Goal: Check status: Check status

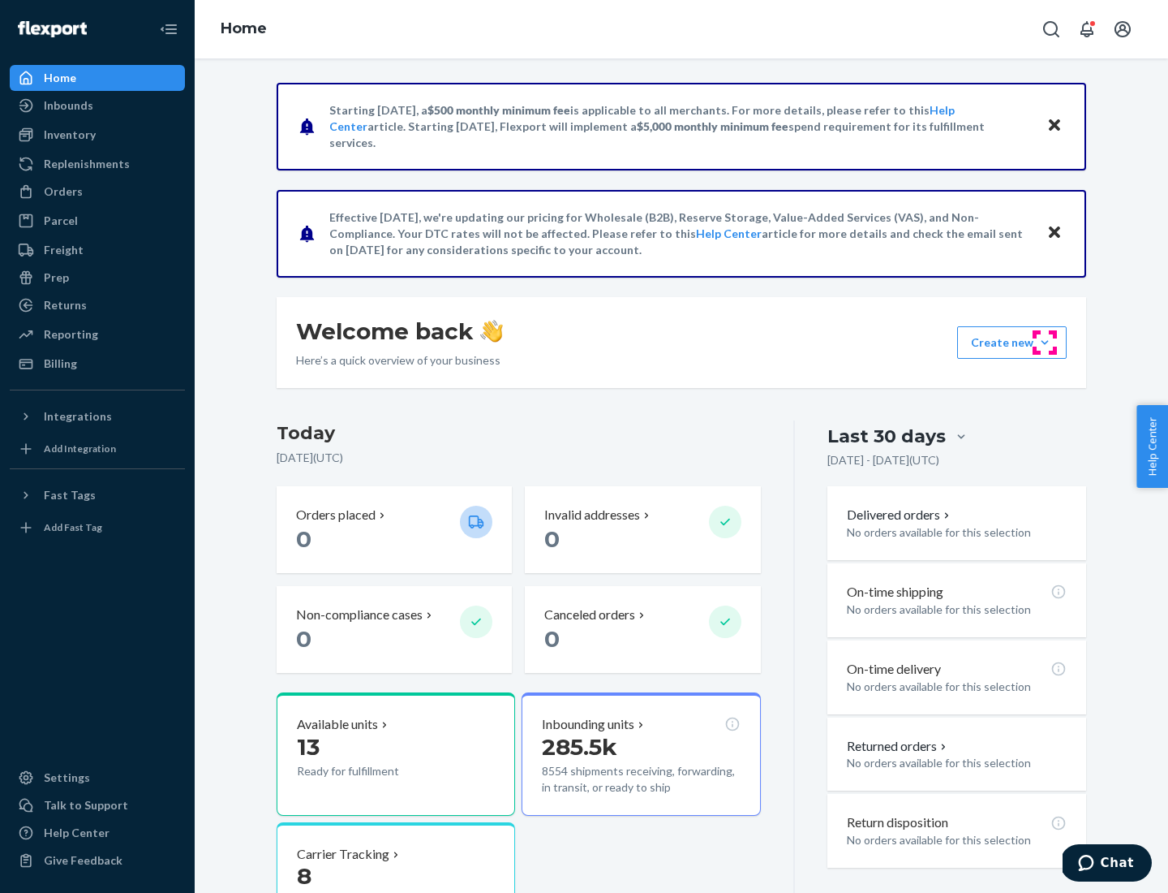
click at [1045, 342] on button "Create new Create new inbound Create new order Create new product" at bounding box center [1012, 342] width 110 height 32
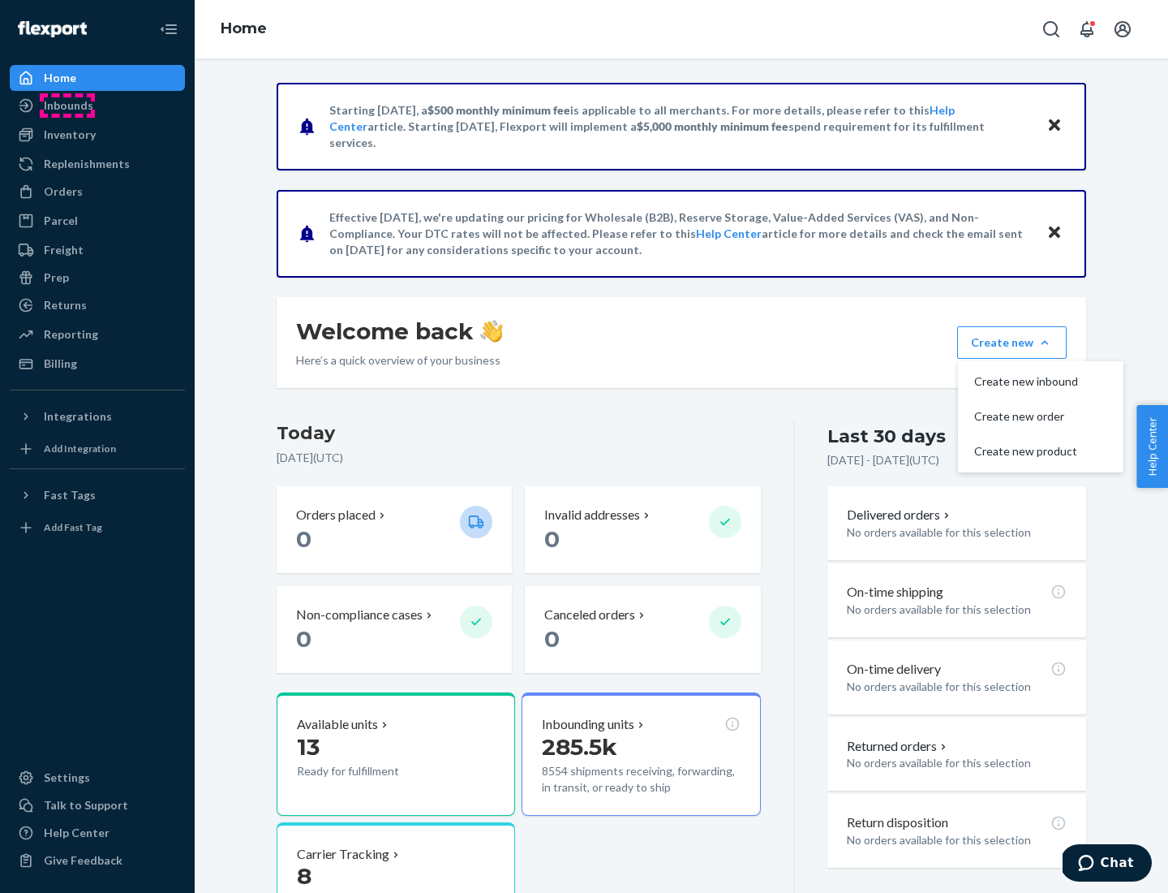
click at [67, 105] on div "Inbounds" at bounding box center [68, 105] width 49 height 16
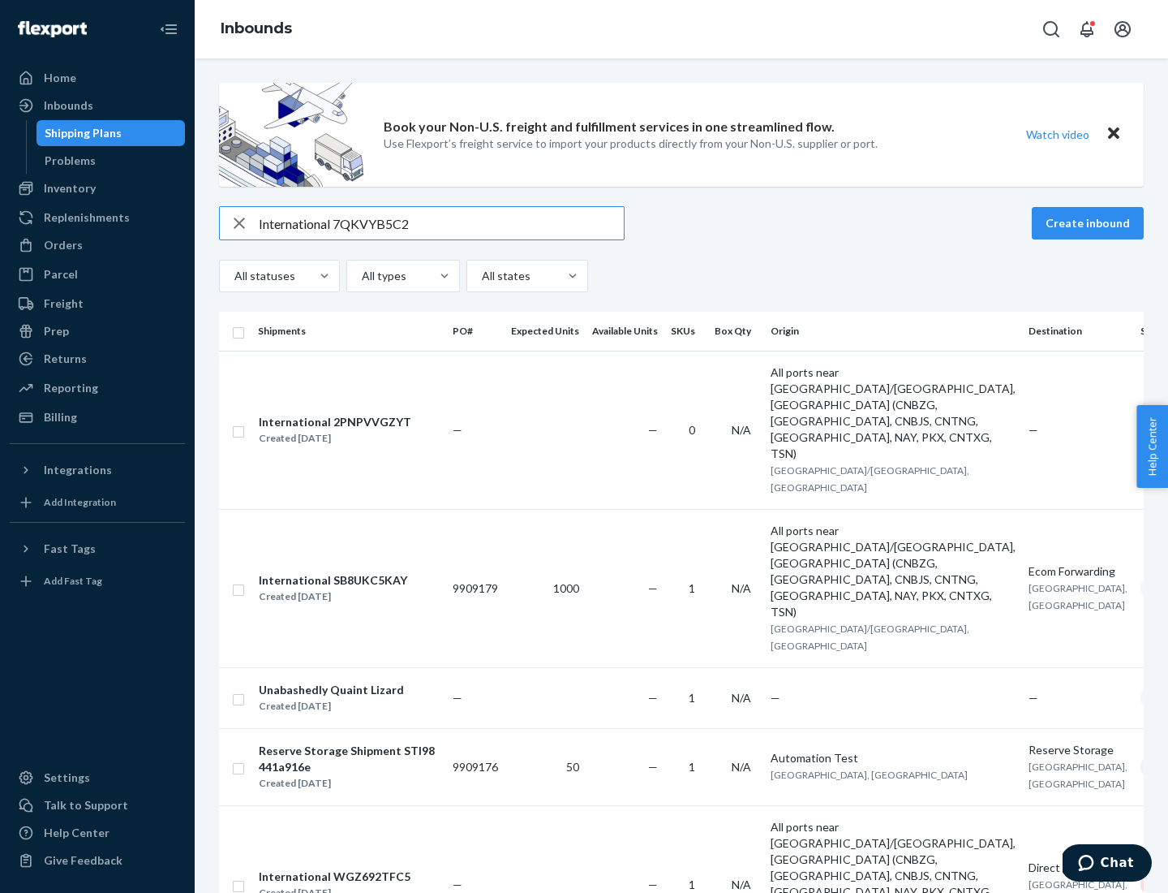
type input "International 7QKVYB5C29"
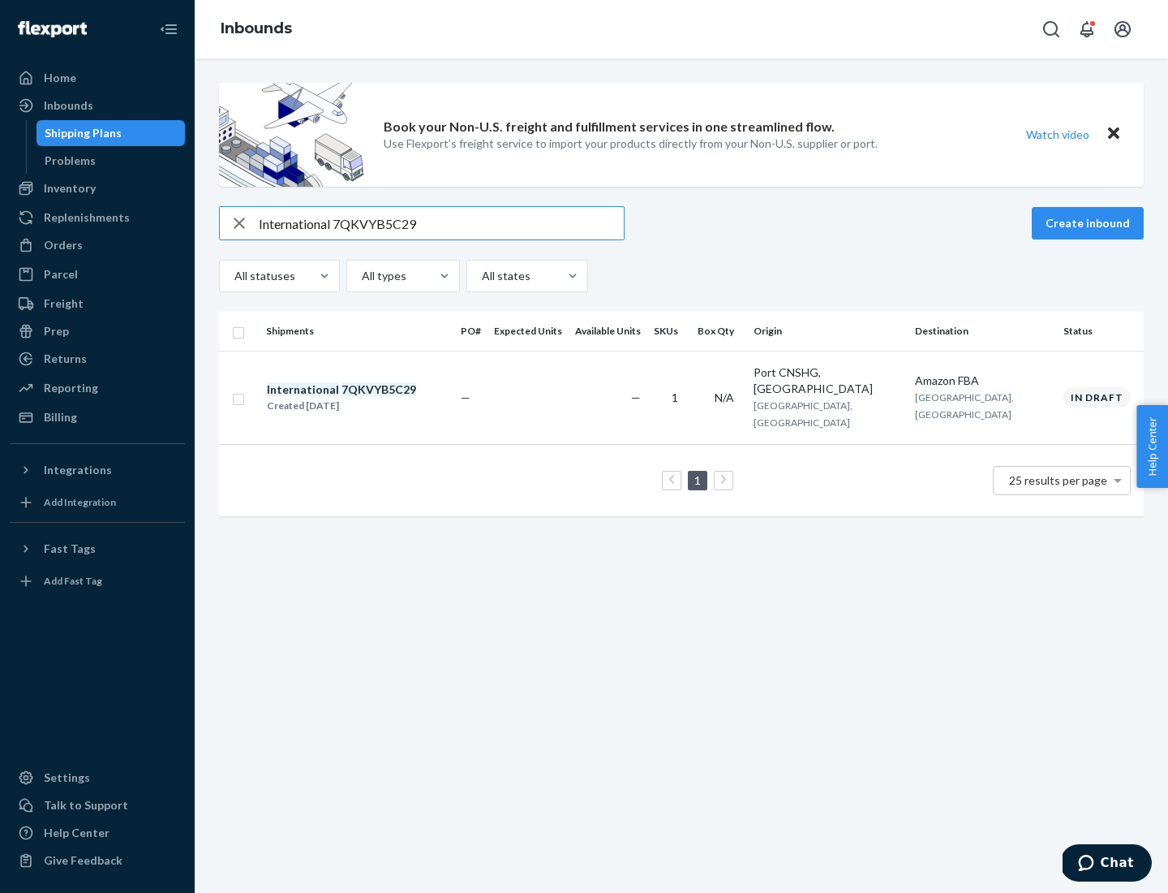
click at [369, 398] on div "Created [DATE]" at bounding box center [341, 406] width 149 height 16
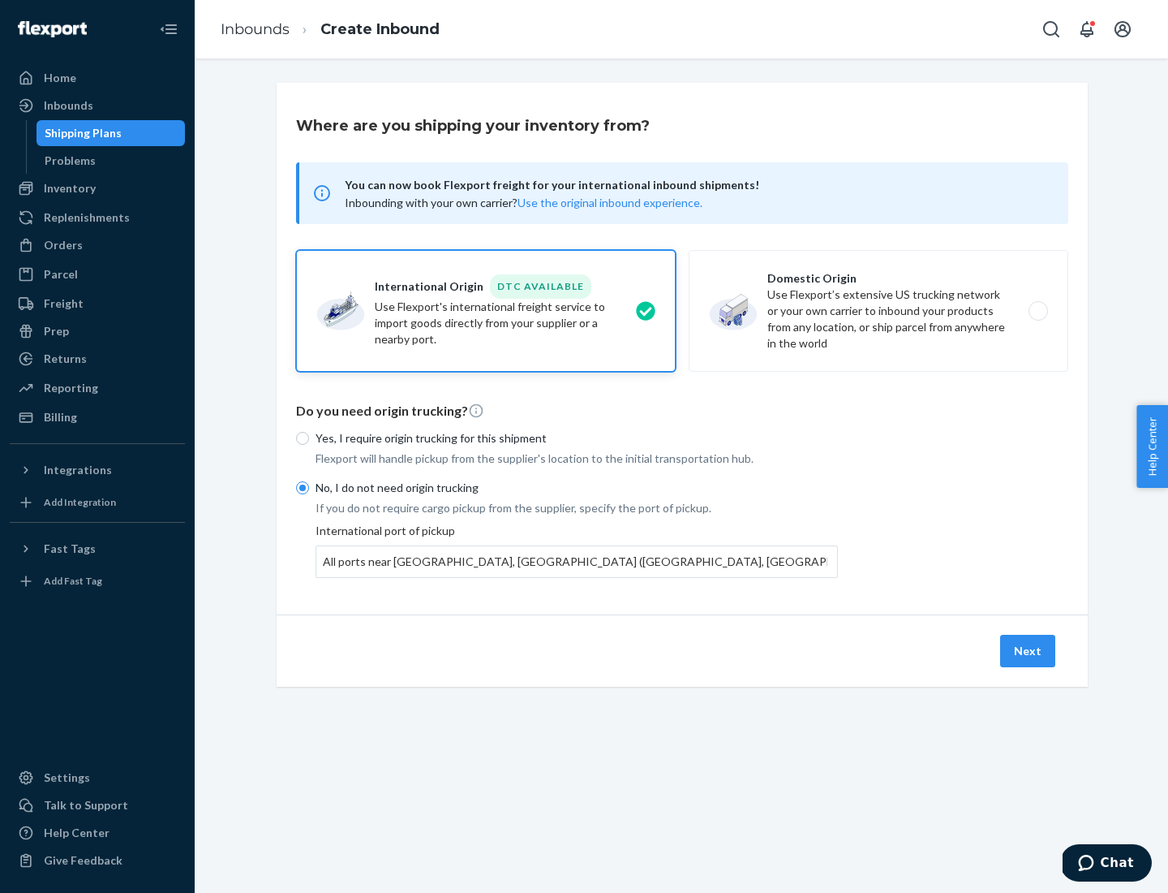
click at [1029, 650] on button "Next" at bounding box center [1027, 651] width 55 height 32
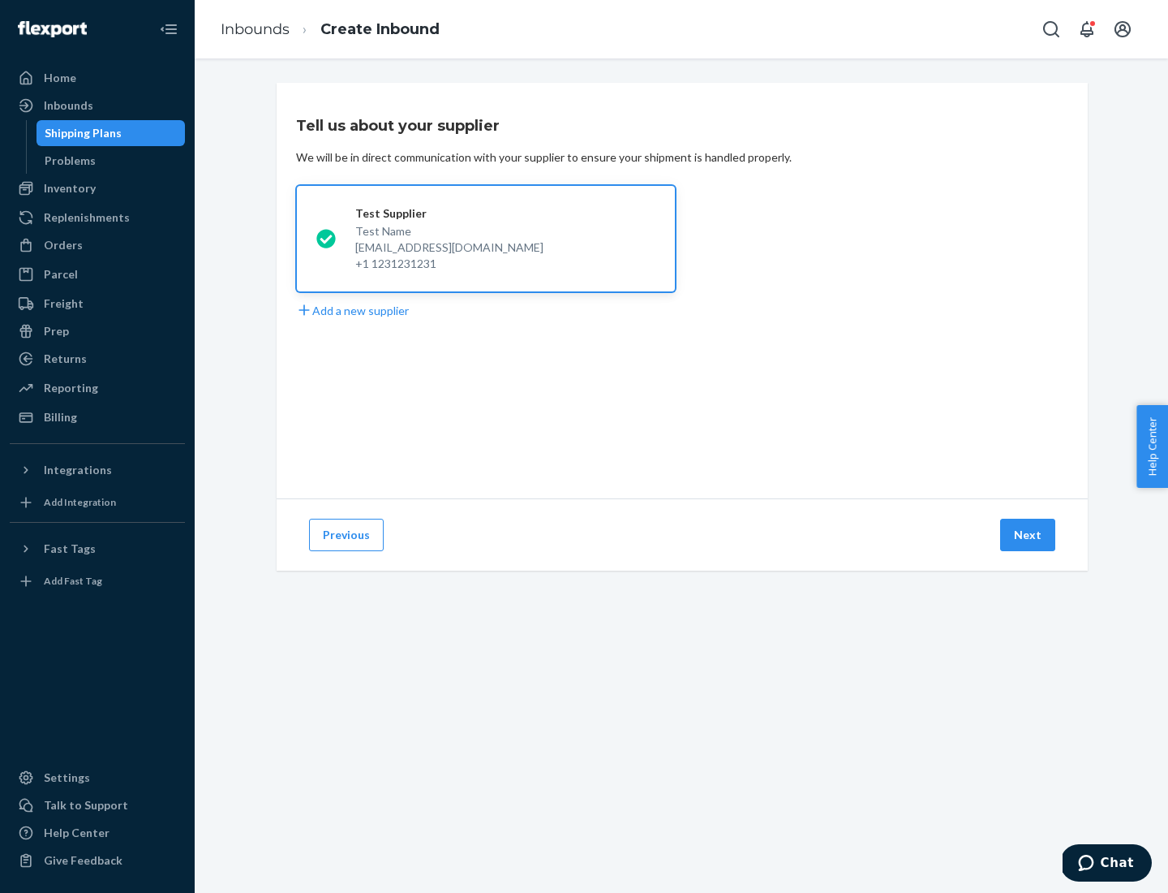
click at [1029, 535] on button "Next" at bounding box center [1027, 534] width 55 height 32
